Goal: Check status: Check status

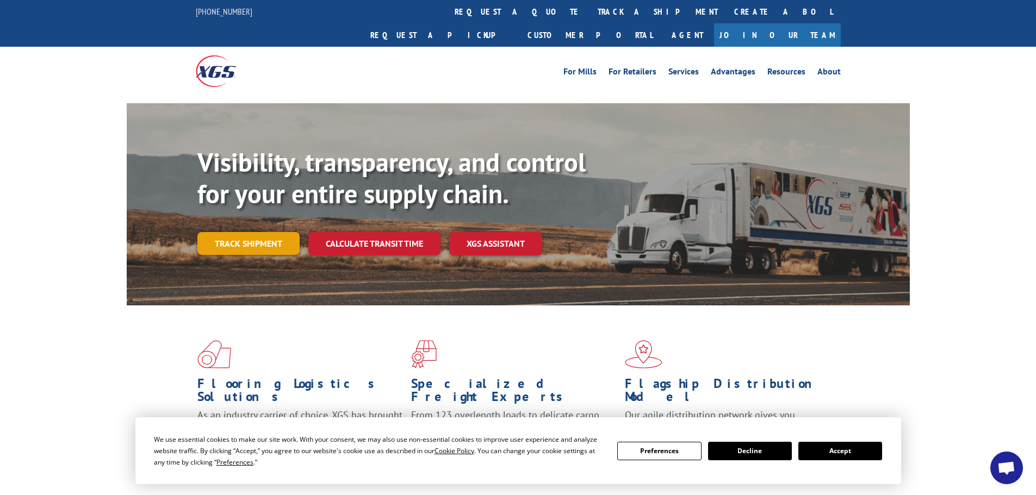
click at [241, 232] on link "Track shipment" at bounding box center [248, 243] width 102 height 23
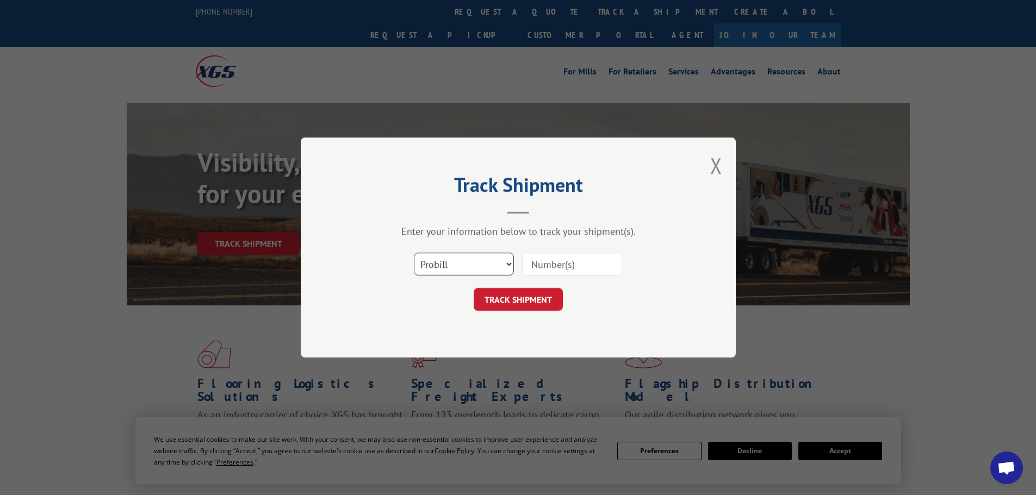
click at [486, 264] on select "Select category... Probill BOL PO" at bounding box center [464, 264] width 100 height 23
select select "bol"
click at [414, 253] on select "Select category... Probill BOL PO" at bounding box center [464, 264] width 100 height 23
click at [564, 262] on input at bounding box center [572, 264] width 100 height 23
paste input "6011139"
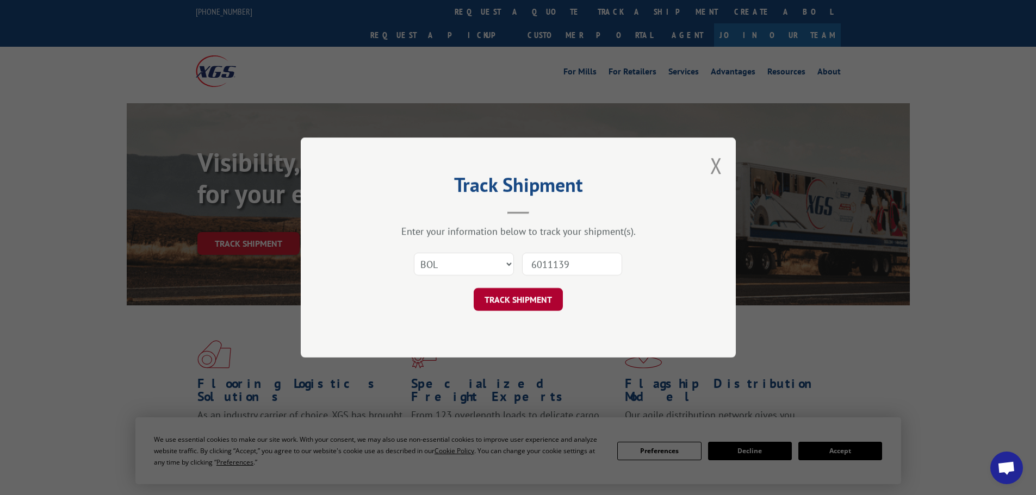
type input "6011139"
click at [529, 299] on button "TRACK SHIPMENT" at bounding box center [518, 299] width 89 height 23
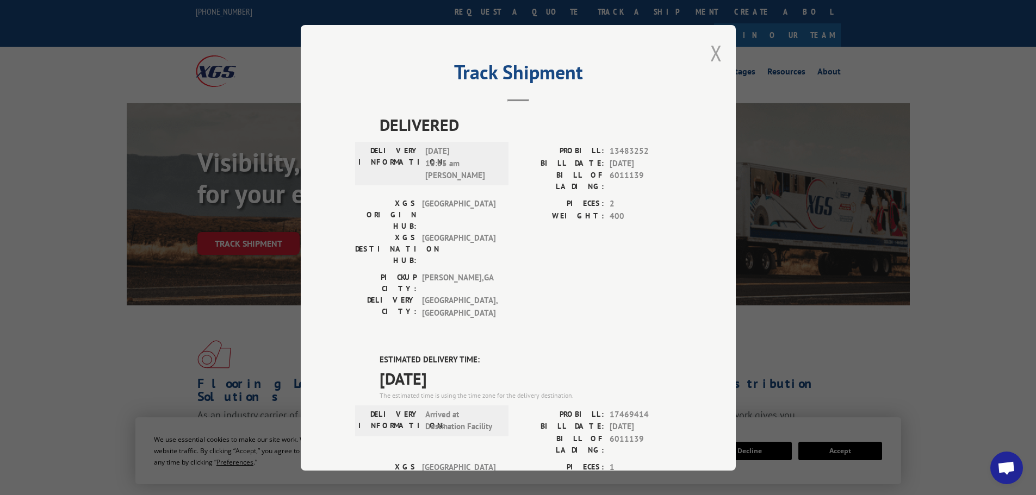
click at [711, 53] on button "Close modal" at bounding box center [716, 53] width 12 height 29
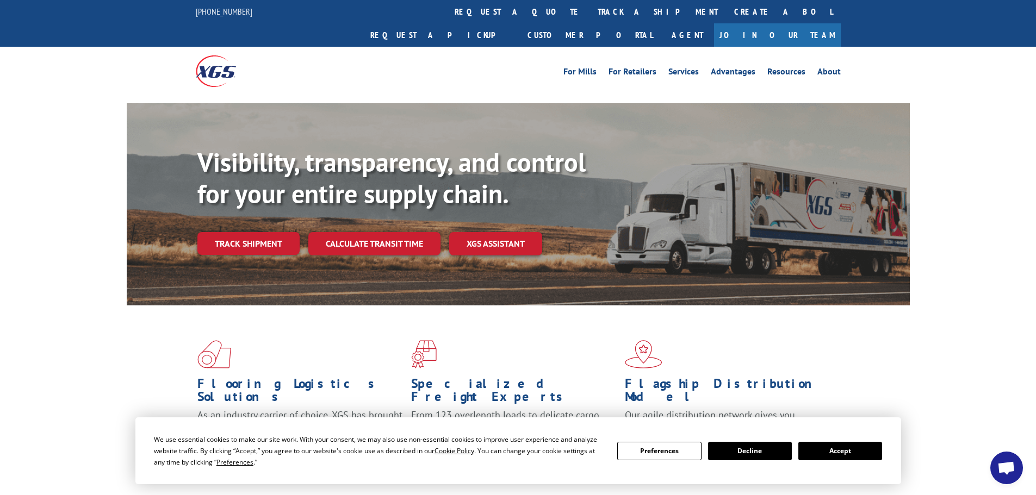
click at [210, 232] on link "Track shipment" at bounding box center [248, 243] width 102 height 23
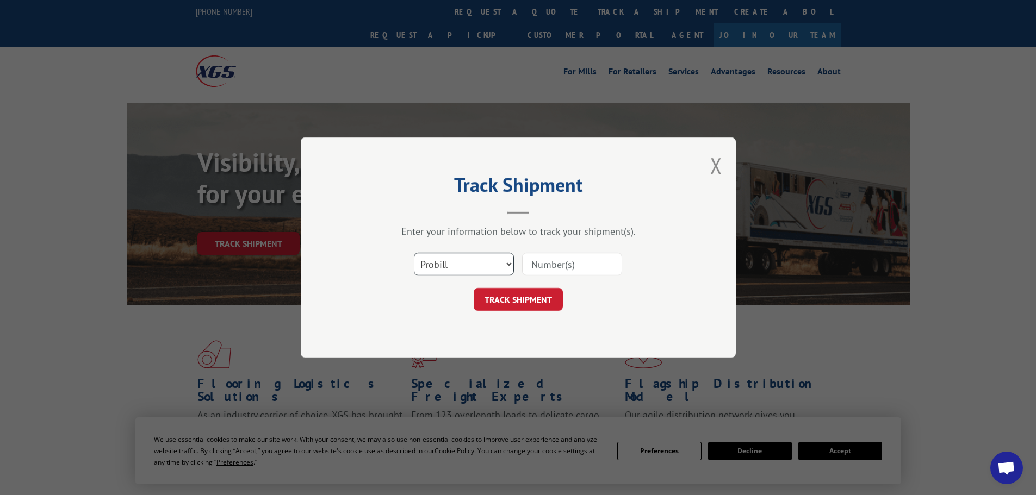
click at [455, 272] on select "Select category... Probill BOL PO" at bounding box center [464, 264] width 100 height 23
select select "bol"
click at [414, 253] on select "Select category... Probill BOL PO" at bounding box center [464, 264] width 100 height 23
click at [530, 259] on input at bounding box center [572, 264] width 100 height 23
paste input "5199378"
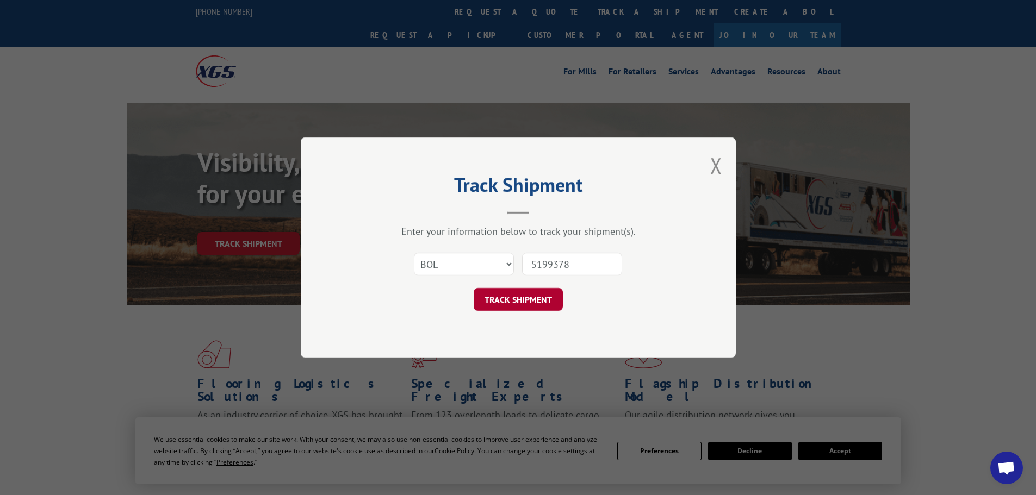
type input "5199378"
click at [539, 303] on button "TRACK SHIPMENT" at bounding box center [518, 299] width 89 height 23
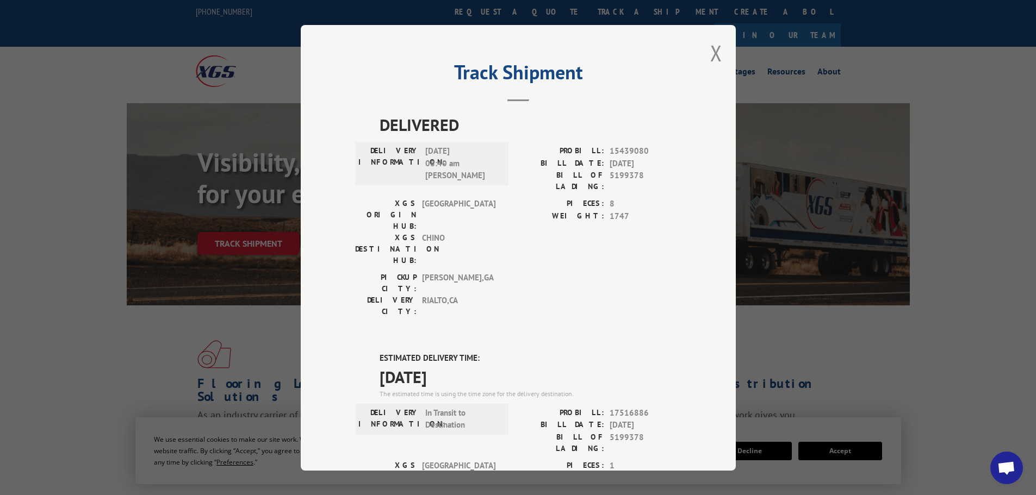
drag, startPoint x: 375, startPoint y: 293, endPoint x: 481, endPoint y: 322, distance: 110.0
copy div "ESTIMATED DELIVERY TIME: [DATE]"
click at [715, 53] on button "Close modal" at bounding box center [716, 53] width 12 height 29
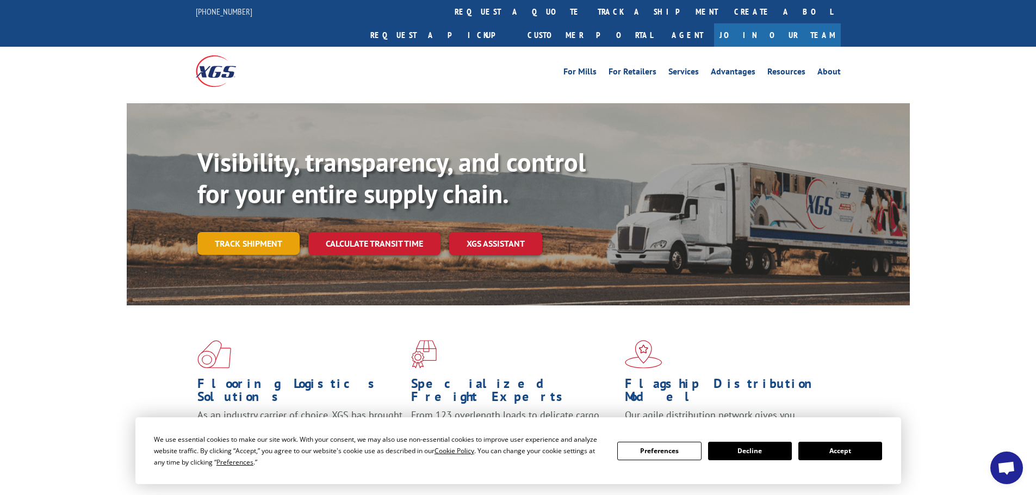
click at [255, 232] on link "Track shipment" at bounding box center [248, 243] width 102 height 23
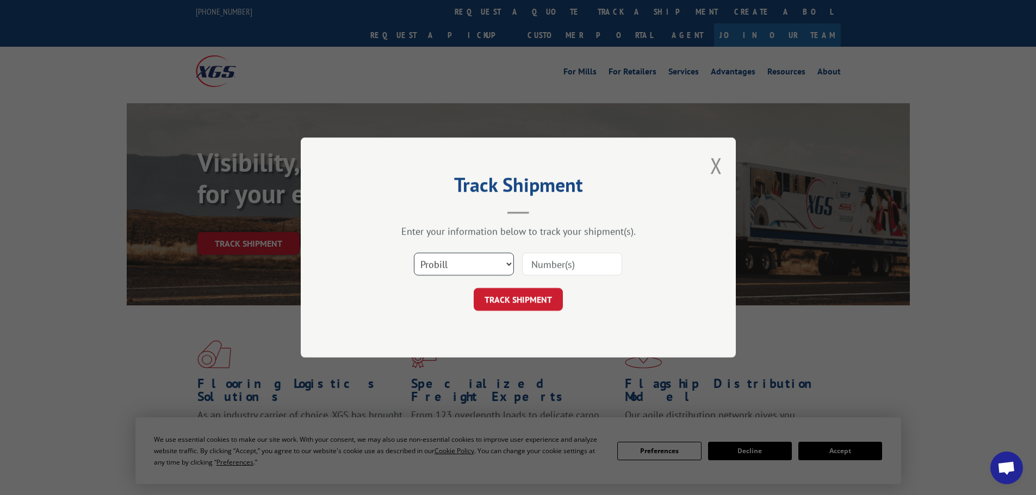
click at [456, 266] on select "Select category... Probill BOL PO" at bounding box center [464, 264] width 100 height 23
select select "bol"
click at [414, 253] on select "Select category... Probill BOL PO" at bounding box center [464, 264] width 100 height 23
click at [560, 260] on input at bounding box center [572, 264] width 100 height 23
paste input "5193981"
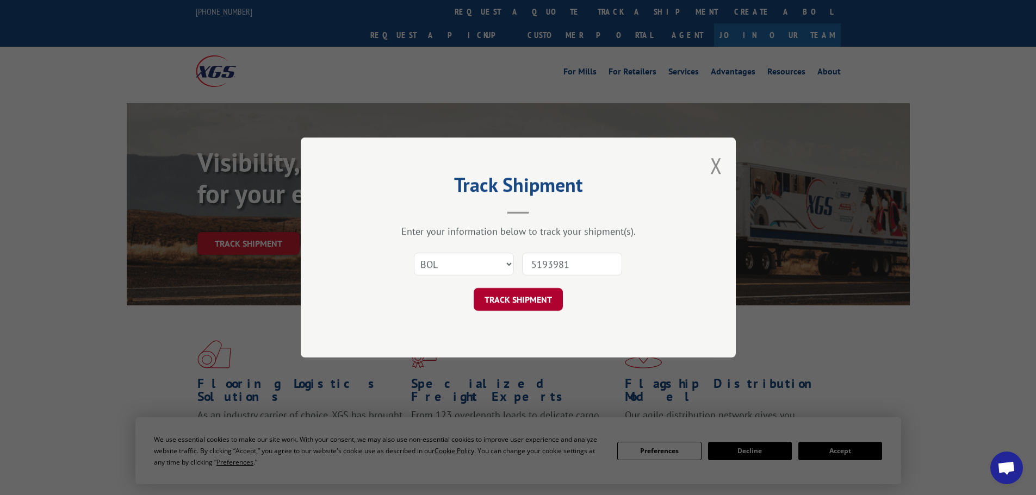
type input "5193981"
click at [539, 306] on button "TRACK SHIPMENT" at bounding box center [518, 299] width 89 height 23
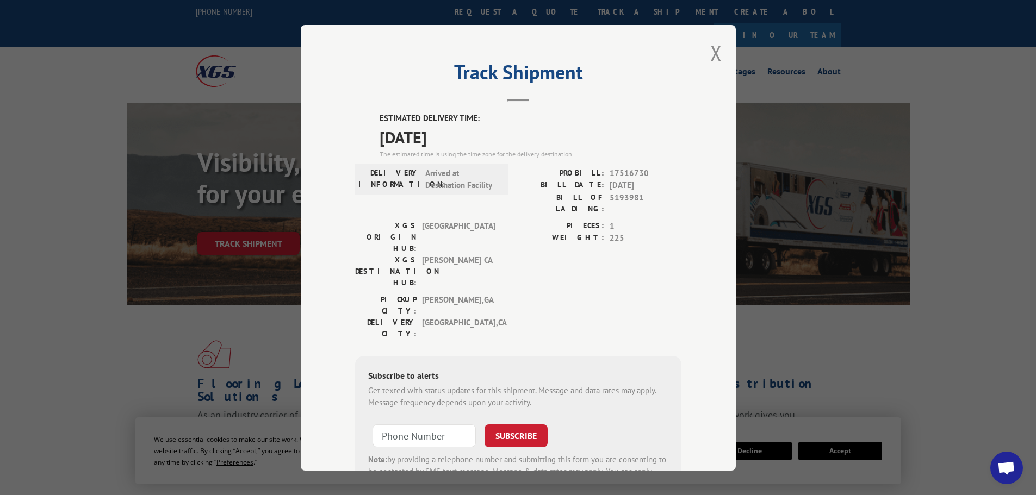
click at [385, 112] on div "Track Shipment ESTIMATED DELIVERY TIME: [DATE] The estimated time is using the …" at bounding box center [518, 248] width 435 height 446
drag, startPoint x: 376, startPoint y: 113, endPoint x: 468, endPoint y: 134, distance: 94.2
click at [468, 134] on div "ESTIMATED DELIVERY TIME: [DATE] The estimated time is using the time zone for t…" at bounding box center [531, 136] width 302 height 47
copy div "ESTIMATED DELIVERY TIME: [DATE]"
click at [710, 54] on button "Close modal" at bounding box center [716, 53] width 12 height 29
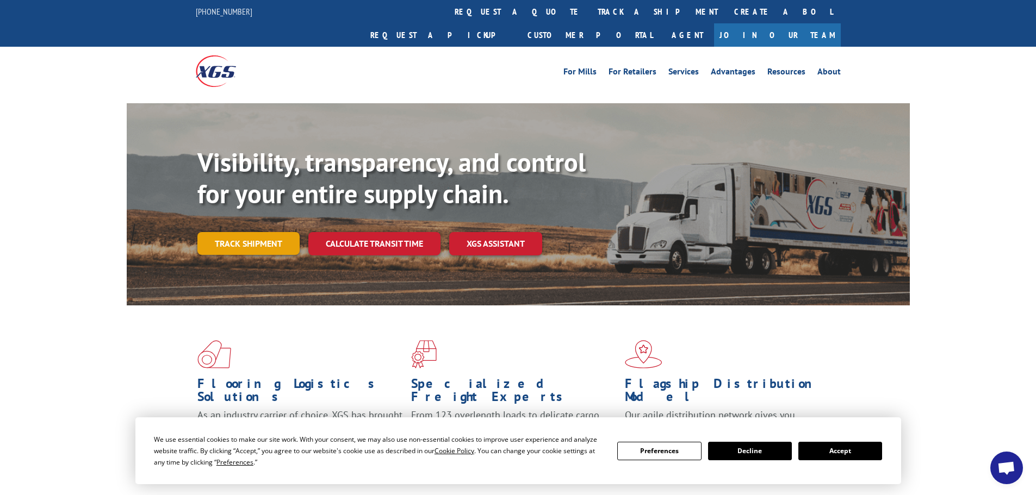
click at [221, 232] on link "Track shipment" at bounding box center [248, 243] width 102 height 23
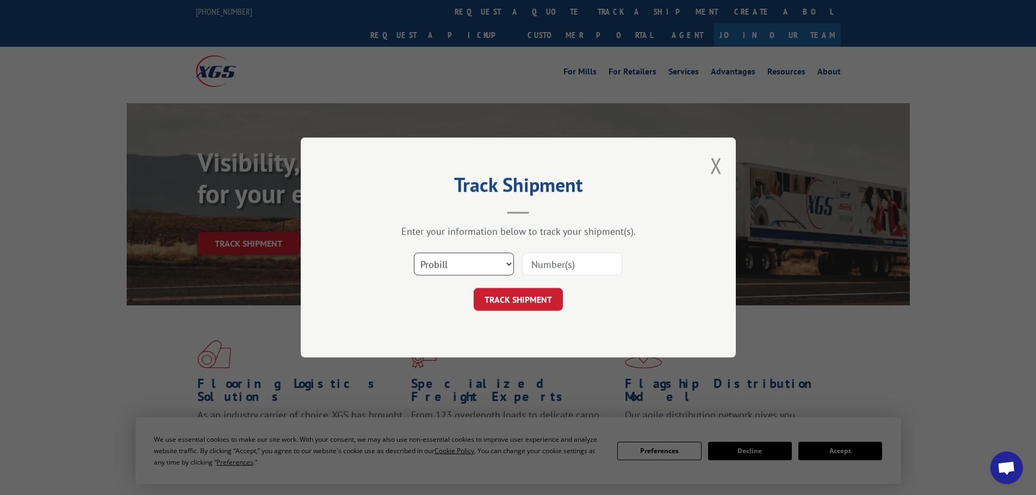
click at [493, 262] on select "Select category... Probill BOL PO" at bounding box center [464, 264] width 100 height 23
select select "bol"
click at [414, 253] on select "Select category... Probill BOL PO" at bounding box center [464, 264] width 100 height 23
click at [540, 265] on input at bounding box center [572, 264] width 100 height 23
paste input "446578"
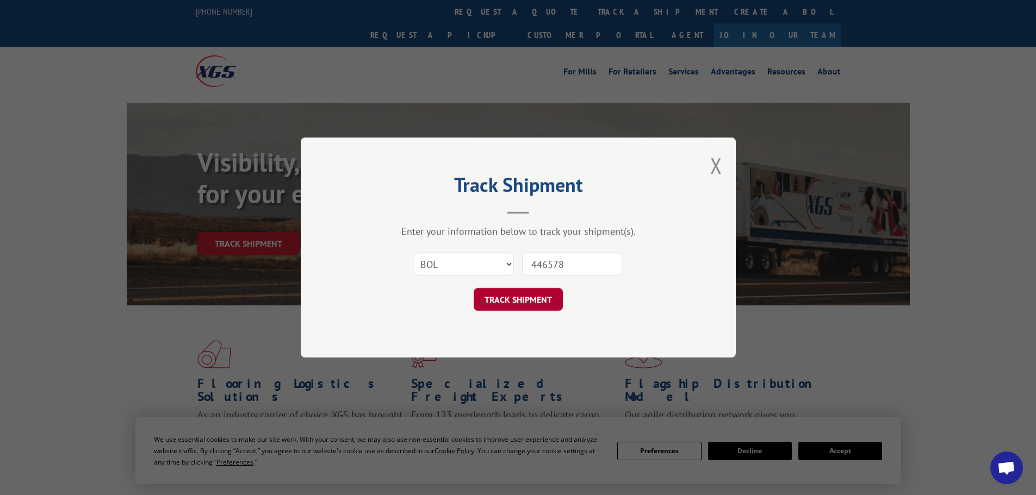
type input "446578"
click at [501, 310] on button "TRACK SHIPMENT" at bounding box center [518, 299] width 89 height 23
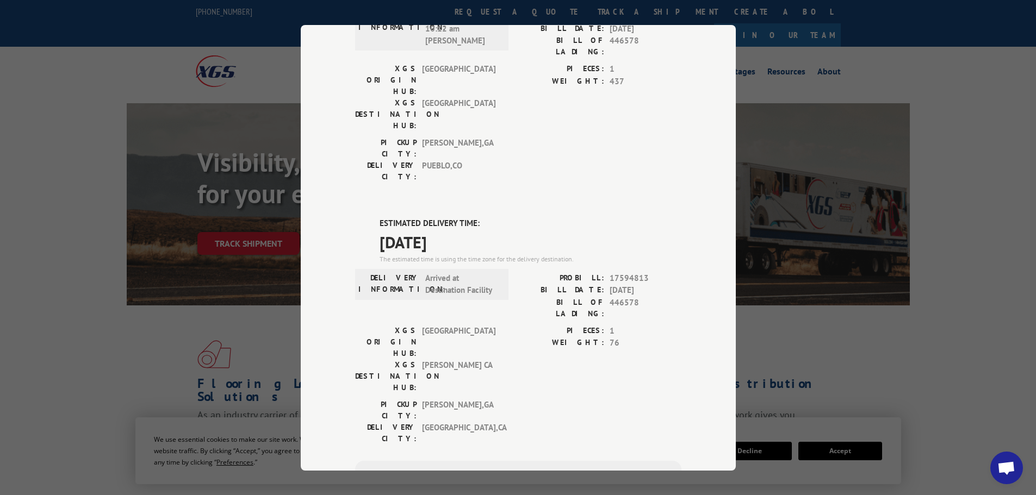
scroll to position [355, 0]
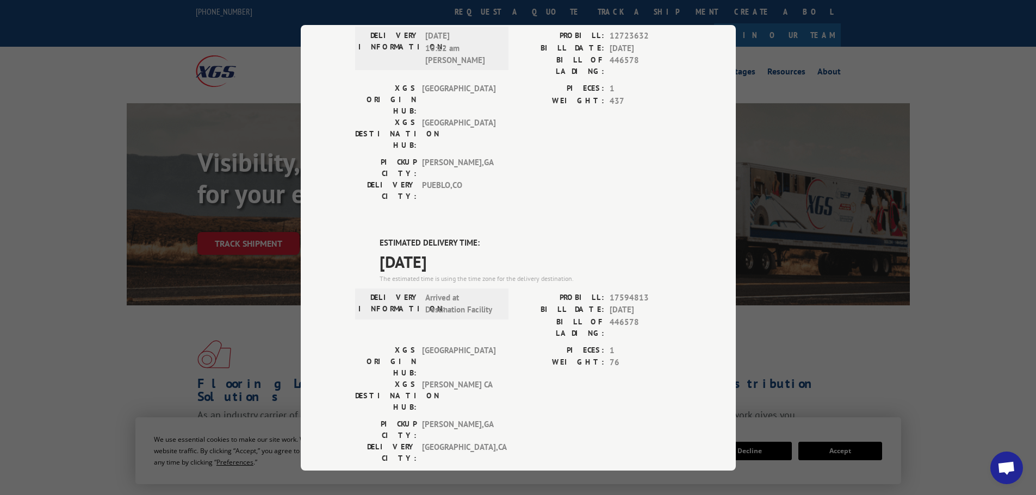
drag, startPoint x: 373, startPoint y: 112, endPoint x: 462, endPoint y: 132, distance: 91.4
click at [464, 237] on div "ESTIMATED DELIVERY TIME: [DATE] The estimated time is using the time zone for t…" at bounding box center [518, 432] width 326 height 391
copy div "ESTIMATED DELIVERY TIME: [DATE]"
